Goal: Task Accomplishment & Management: Manage account settings

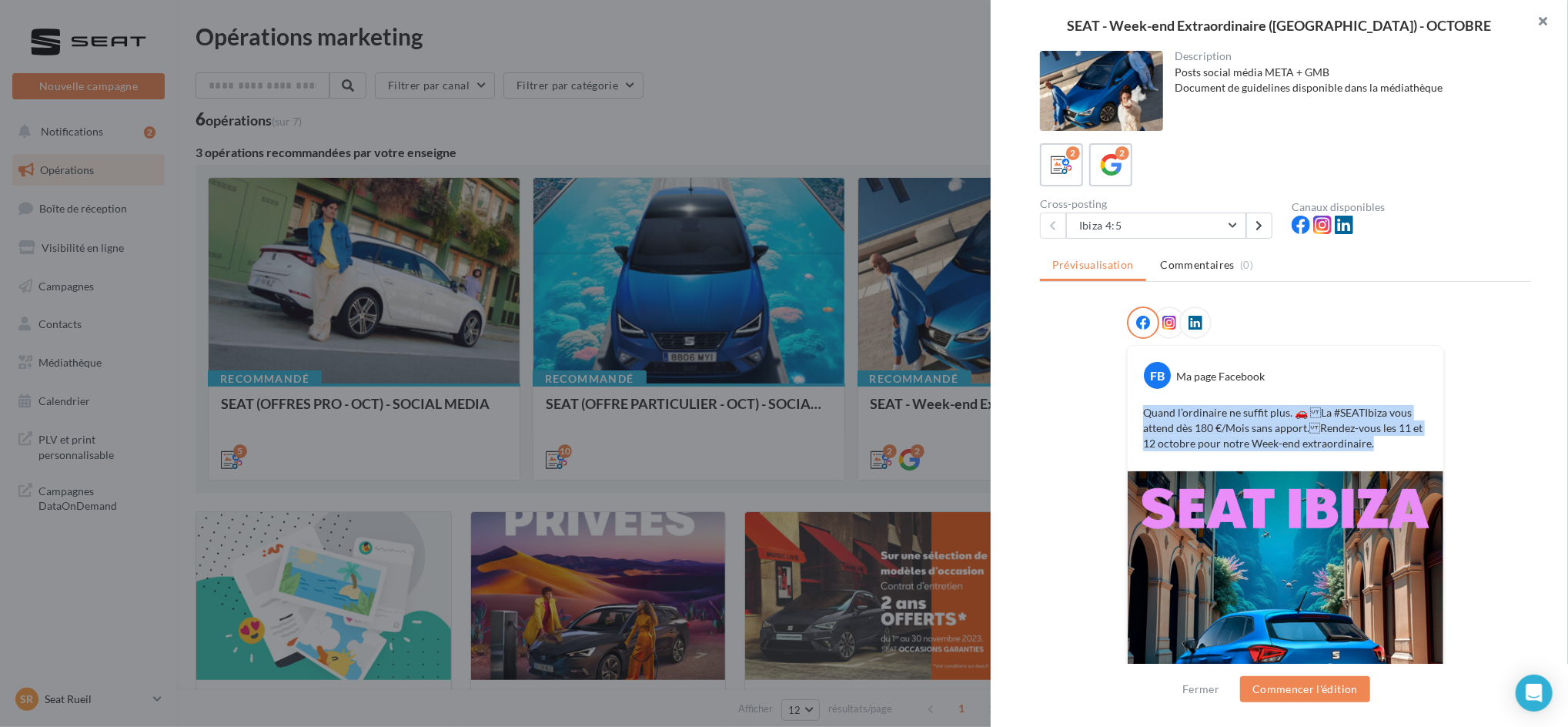
click at [1543, 25] on button "button" at bounding box center [1537, 23] width 61 height 46
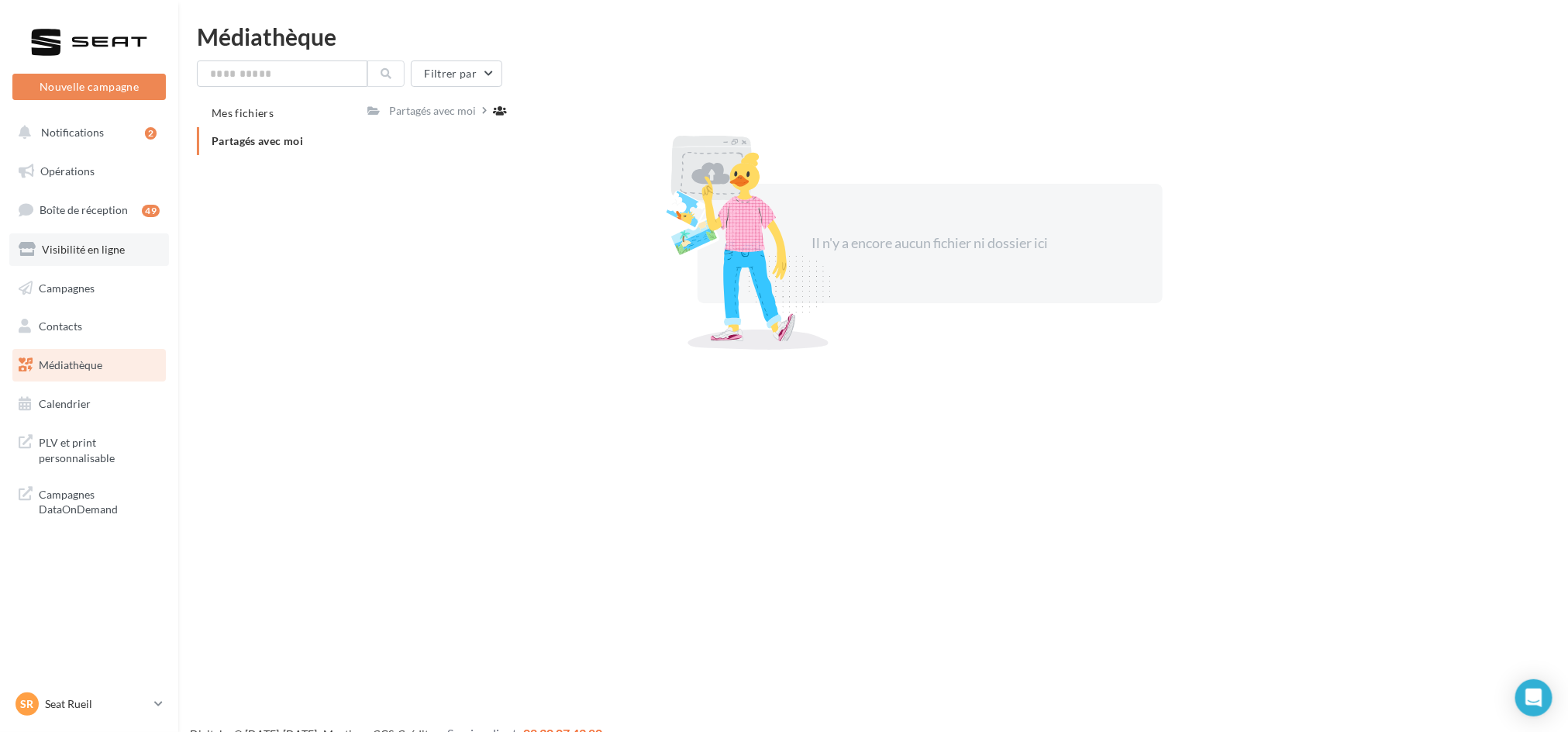
click at [87, 260] on link "Visibilité en ligne" at bounding box center [88, 249] width 160 height 33
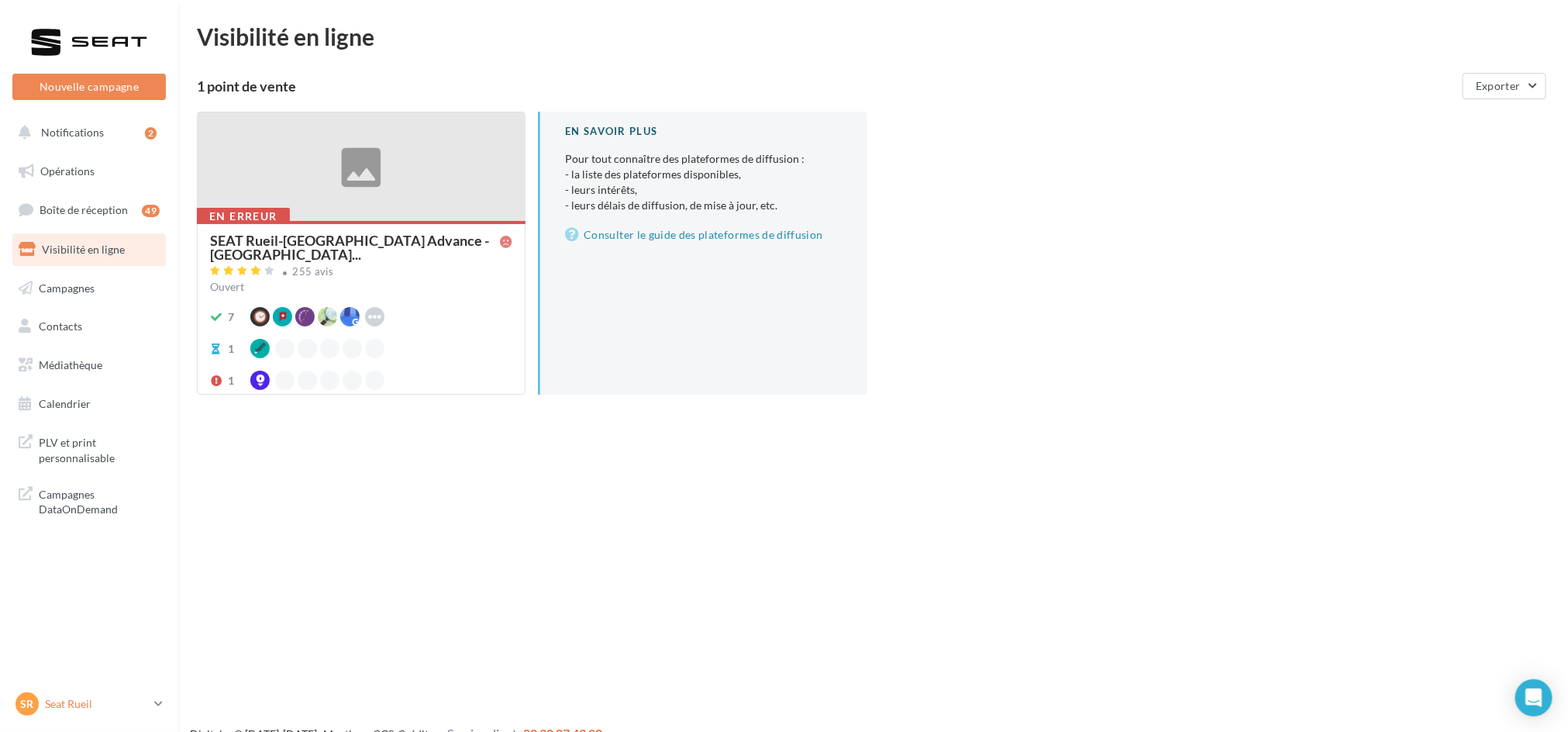
click at [120, 702] on p "Seat Rueil" at bounding box center [96, 704] width 103 height 16
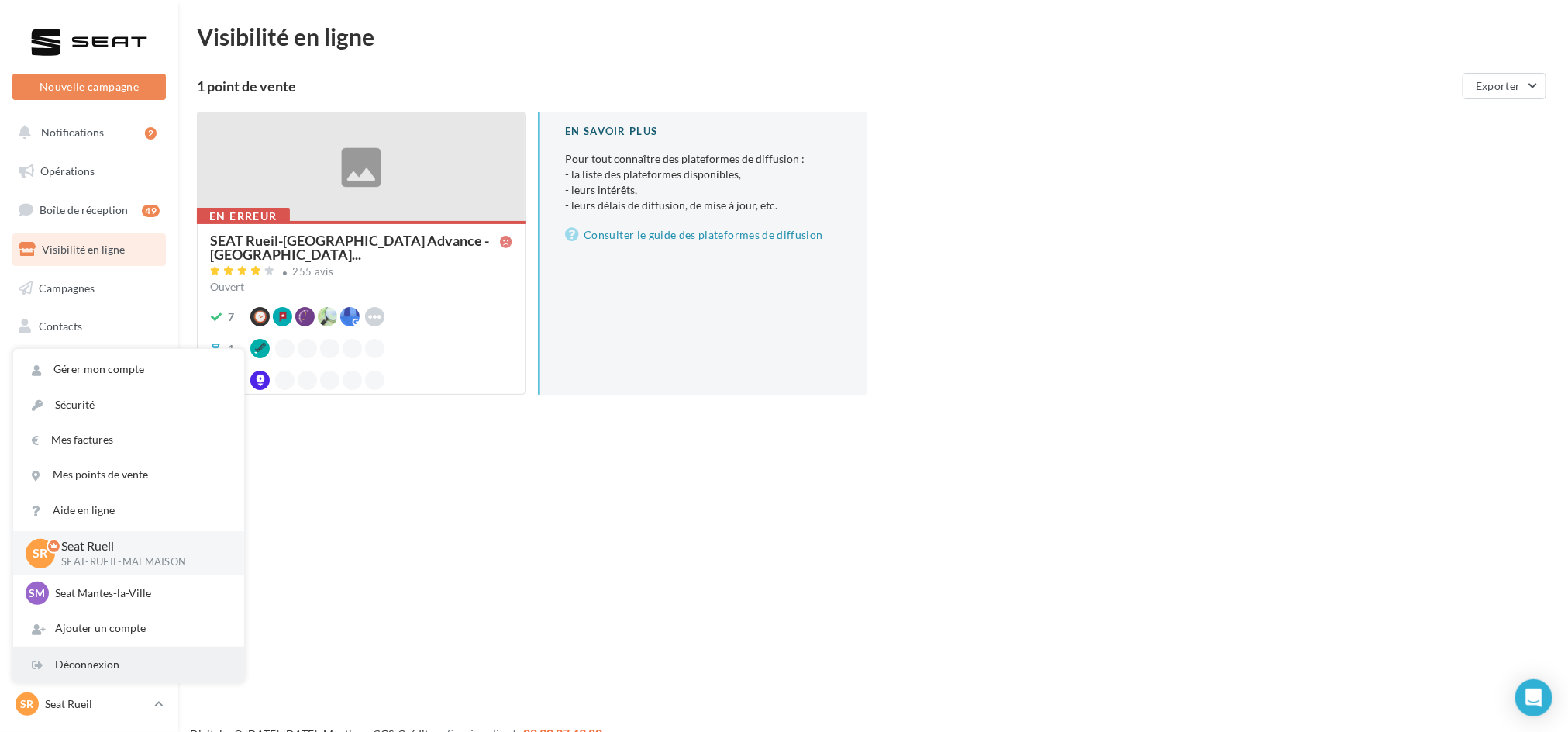
click at [111, 659] on div "Déconnexion" at bounding box center [128, 664] width 231 height 35
